Goal: Task Accomplishment & Management: Manage account settings

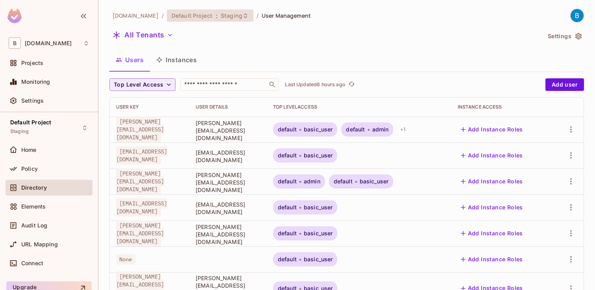
click at [221, 12] on span "Staging" at bounding box center [232, 15] width 22 height 7
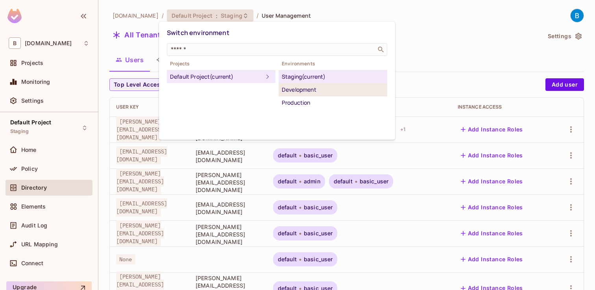
click at [299, 94] on li "Development" at bounding box center [332, 89] width 109 height 13
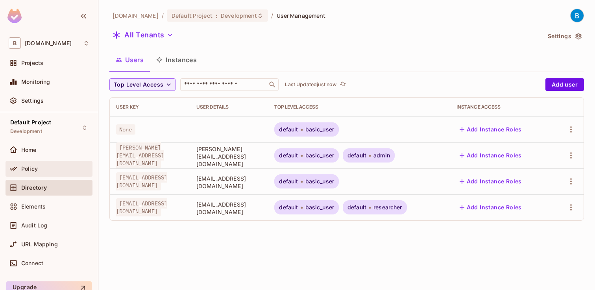
click at [30, 168] on span "Policy" at bounding box center [29, 169] width 17 height 6
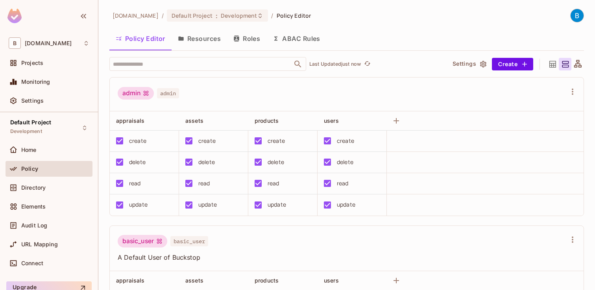
click at [208, 41] on button "Resources" at bounding box center [198, 39] width 55 height 20
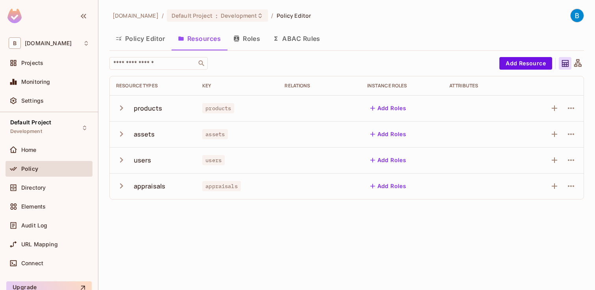
click at [120, 182] on icon "button" at bounding box center [121, 185] width 11 height 11
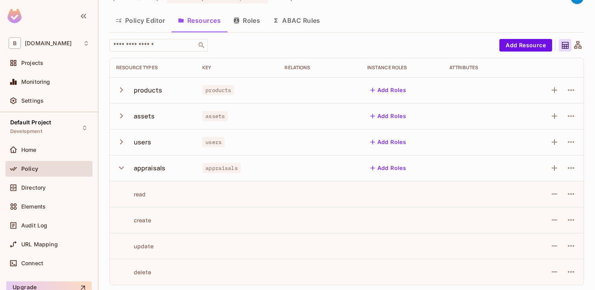
scroll to position [20, 0]
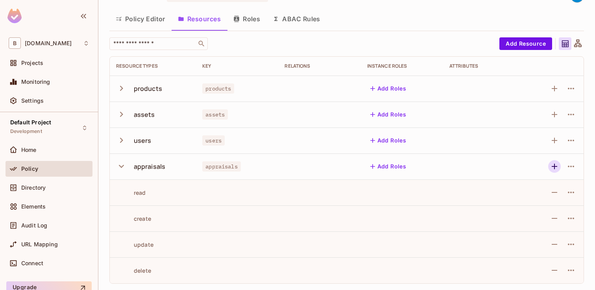
click at [552, 163] on icon "button" at bounding box center [553, 166] width 9 height 9
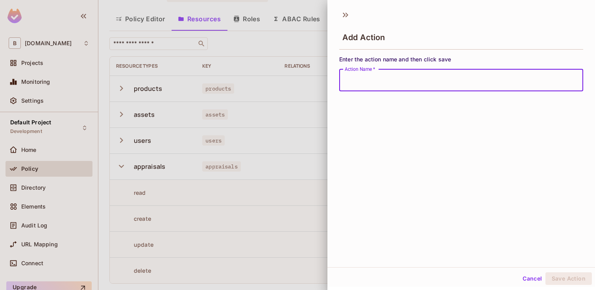
click at [444, 84] on input "Action Name   *" at bounding box center [461, 80] width 244 height 22
type input "*******"
click at [560, 278] on button "Save Action" at bounding box center [568, 278] width 46 height 13
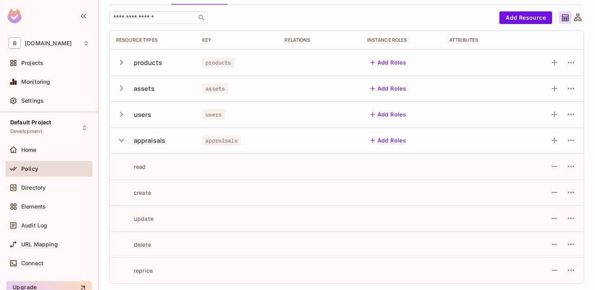
scroll to position [0, 0]
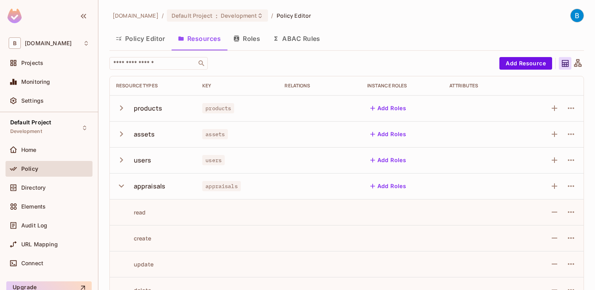
click at [125, 47] on button "Policy Editor" at bounding box center [140, 39] width 62 height 20
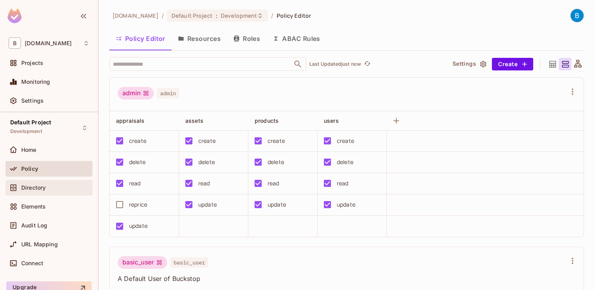
click at [48, 190] on div "Directory" at bounding box center [55, 187] width 68 height 6
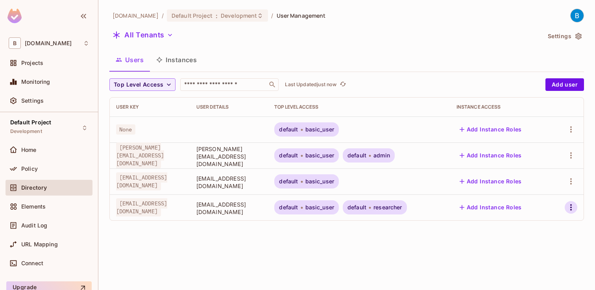
click at [566, 209] on icon "button" at bounding box center [570, 206] width 9 height 9
click at [541, 218] on li "Edit" at bounding box center [534, 219] width 73 height 17
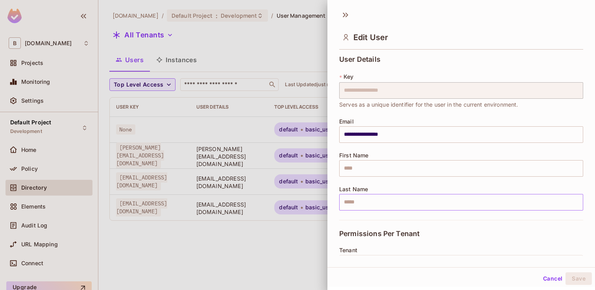
scroll to position [135, 0]
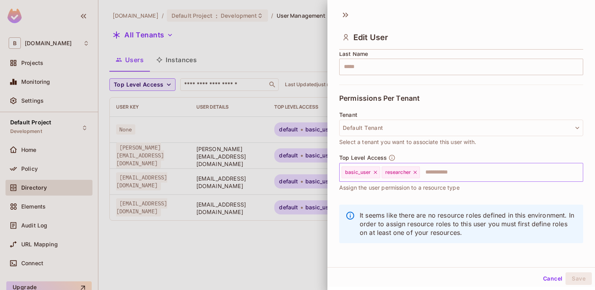
click at [470, 172] on input "text" at bounding box center [493, 172] width 147 height 16
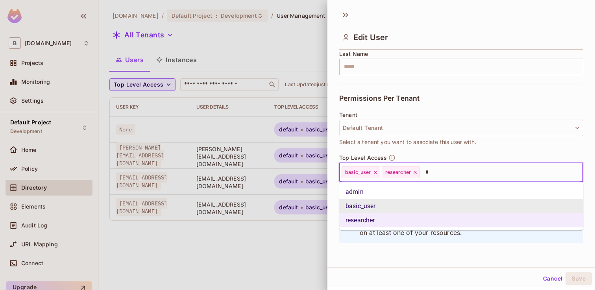
type input "**"
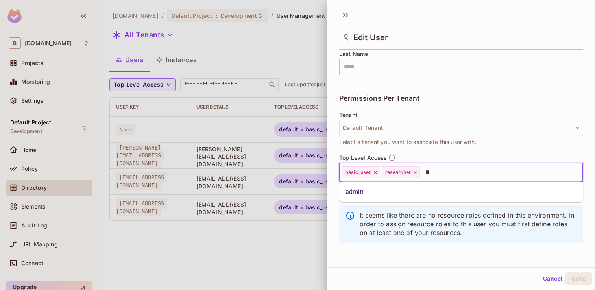
click at [423, 190] on li "admin" at bounding box center [461, 192] width 244 height 14
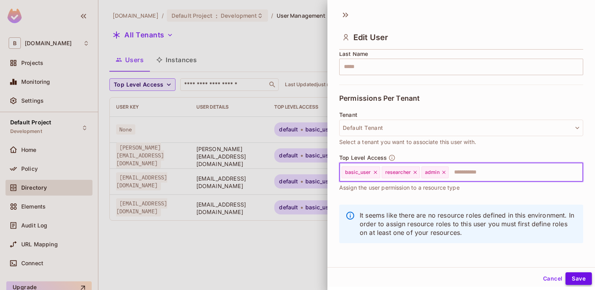
click at [574, 273] on button "Save" at bounding box center [578, 278] width 26 height 13
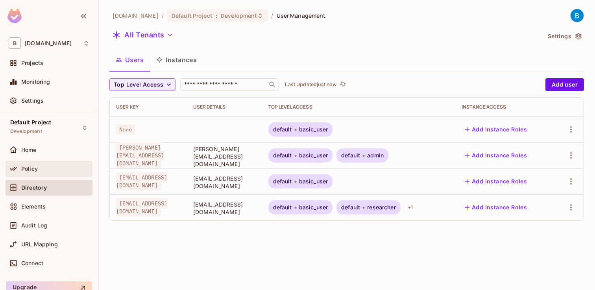
click at [49, 173] on div "Policy" at bounding box center [49, 169] width 87 height 16
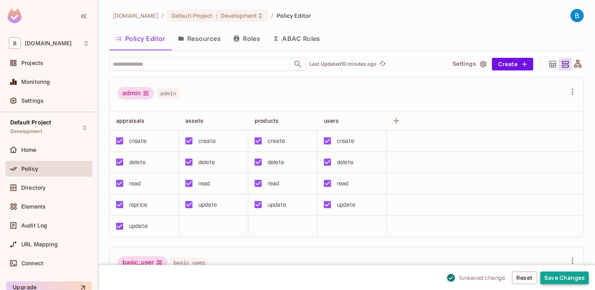
click at [558, 276] on button "Save Changes" at bounding box center [564, 277] width 48 height 13
